Goal: Navigation & Orientation: Locate item on page

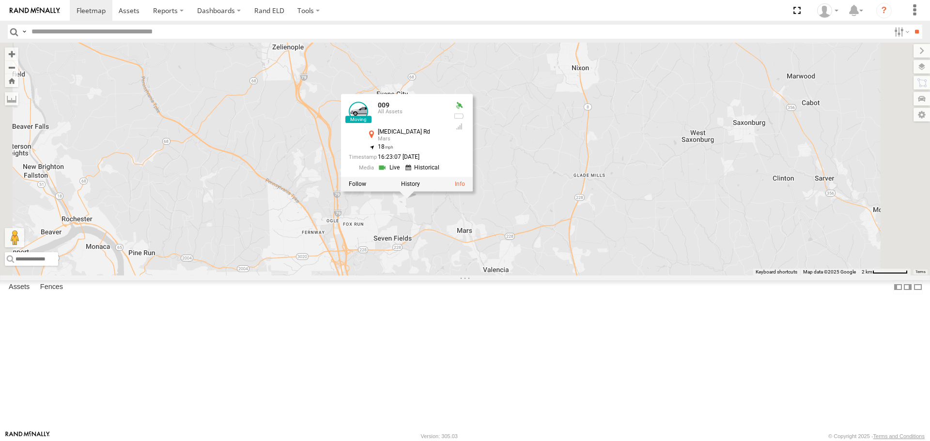
drag, startPoint x: 500, startPoint y: 122, endPoint x: 534, endPoint y: 273, distance: 154.9
click at [557, 275] on div "009 010 009 All Assets Myoma Rd Mars 40.71318 , -80.05265 18 16:23:07 08/18/2025" at bounding box center [465, 159] width 930 height 232
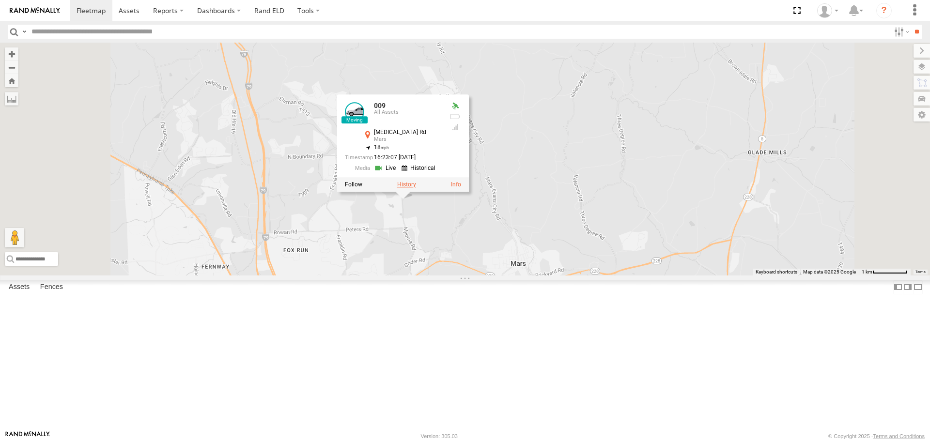
click at [416, 188] on label at bounding box center [406, 184] width 19 height 7
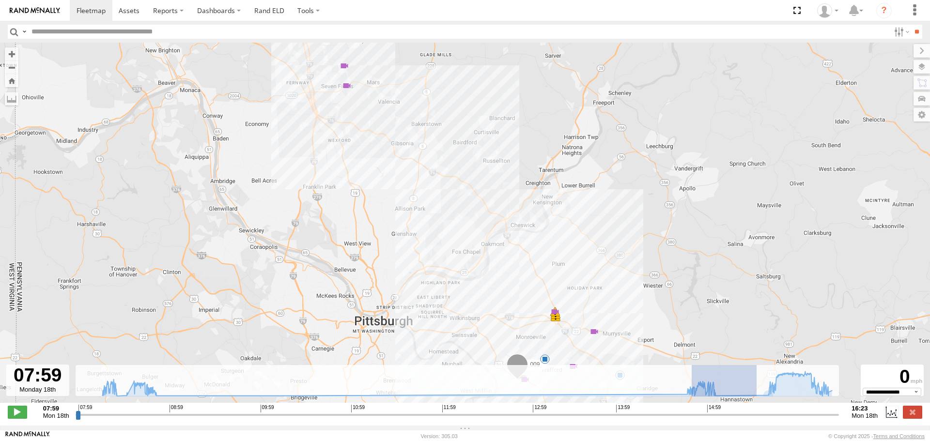
drag, startPoint x: 692, startPoint y: 396, endPoint x: 779, endPoint y: 403, distance: 87.4
click at [779, 403] on div "To navigate the map with touch gestures double-tap and hold your finger on the …" at bounding box center [465, 234] width 930 height 383
type input "**********"
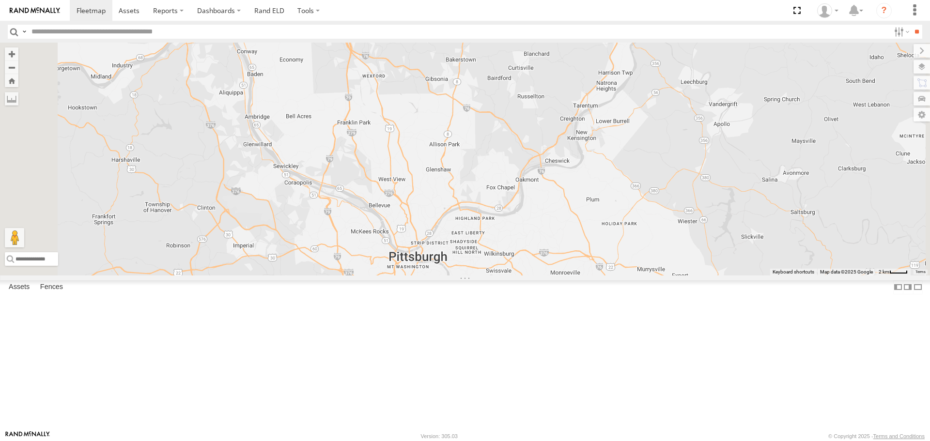
click at [0, 0] on div "009" at bounding box center [0, 0] width 0 height 0
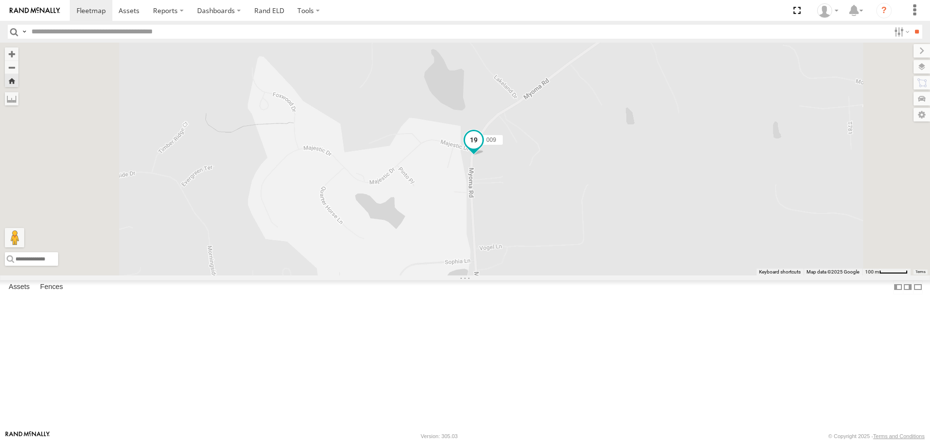
click at [484, 155] on span at bounding box center [473, 142] width 21 height 26
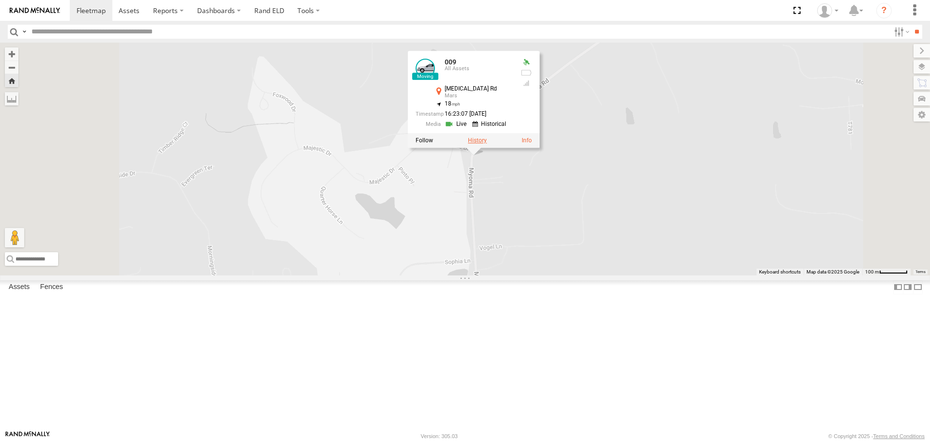
click at [487, 144] on label at bounding box center [477, 141] width 19 height 7
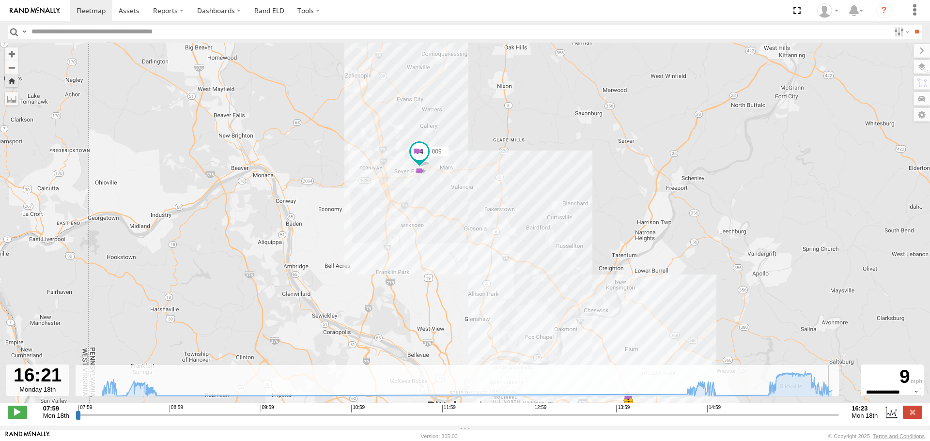
drag, startPoint x: 77, startPoint y: 421, endPoint x: 833, endPoint y: 418, distance: 756.6
type input "**********"
click at [833, 418] on input "range" at bounding box center [458, 414] width 764 height 9
